Goal: Register for event/course

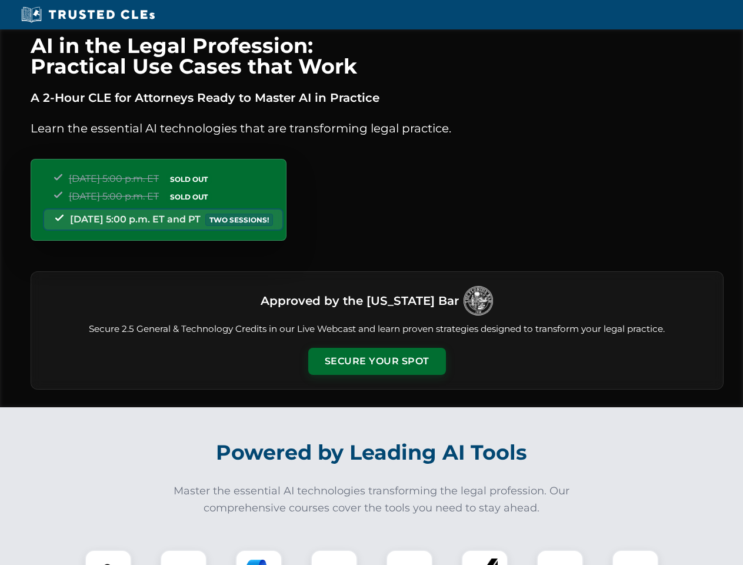
click at [376, 361] on button "Secure Your Spot" at bounding box center [377, 361] width 138 height 27
click at [108, 557] on img at bounding box center [108, 573] width 34 height 34
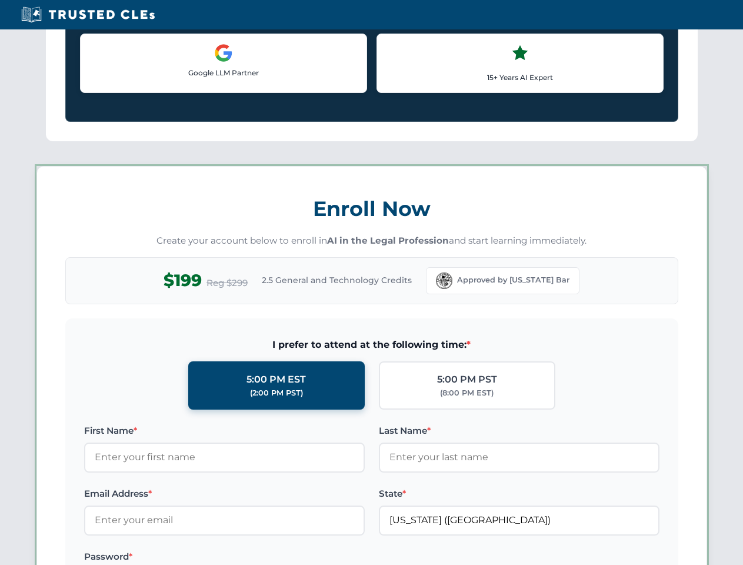
click at [259, 557] on label "Password *" at bounding box center [224, 556] width 281 height 14
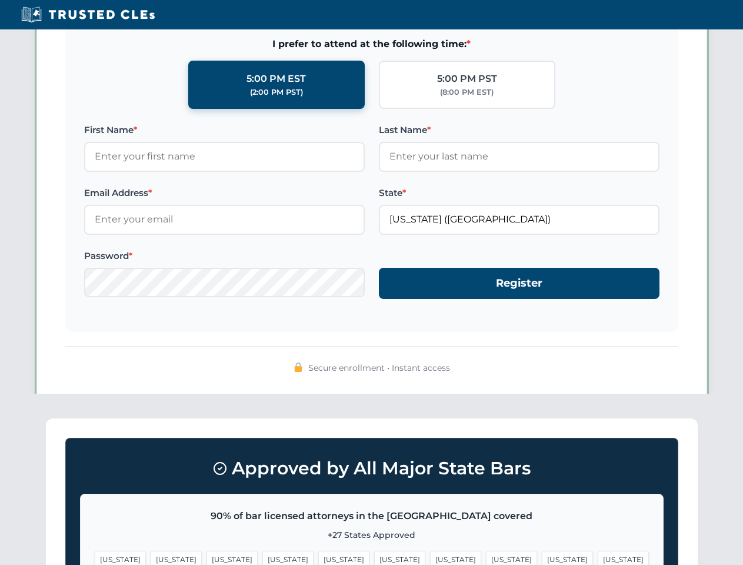
click at [542, 557] on span "[US_STATE]" at bounding box center [567, 559] width 51 height 17
